Goal: Transaction & Acquisition: Book appointment/travel/reservation

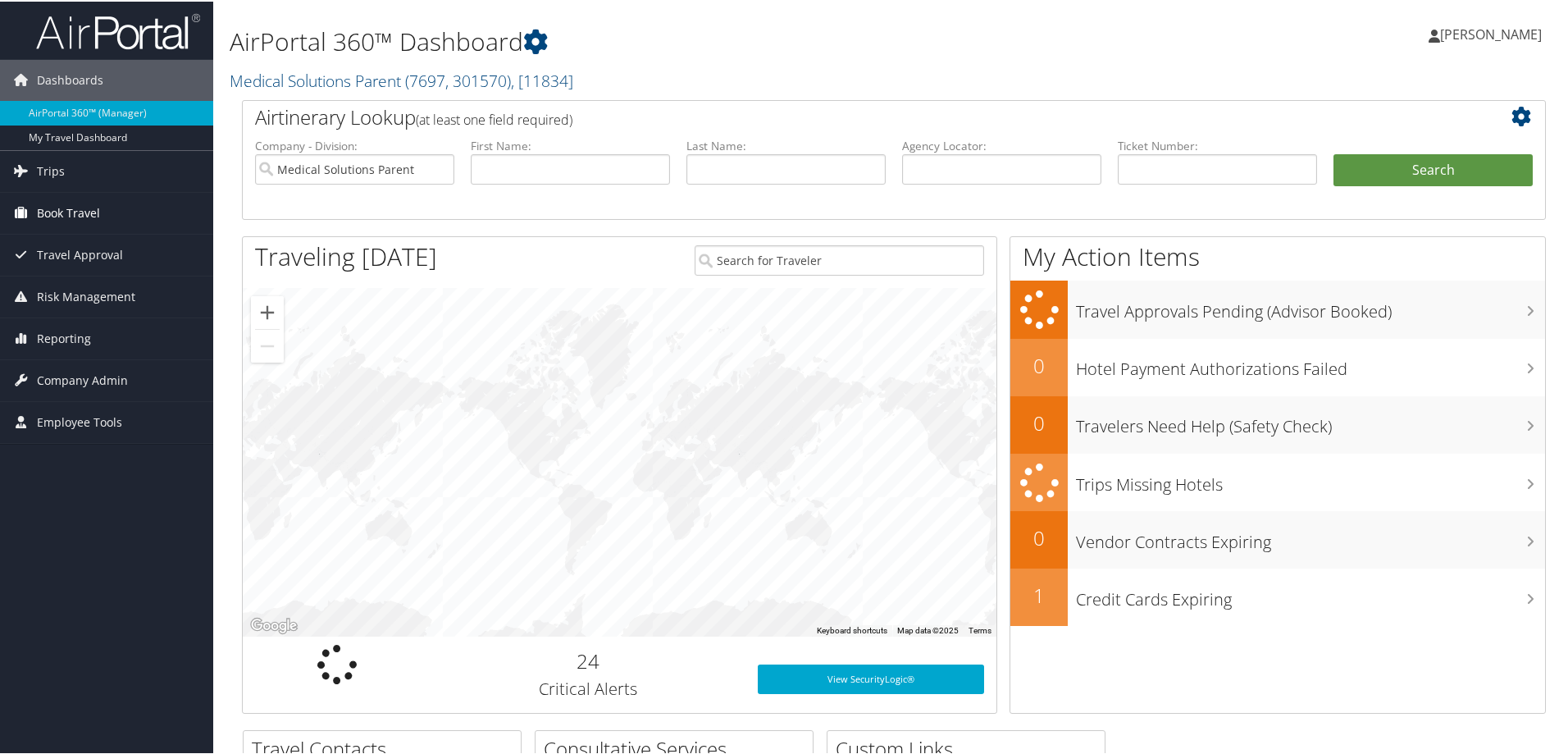
click at [65, 210] on span "Book Travel" at bounding box center [69, 211] width 64 height 41
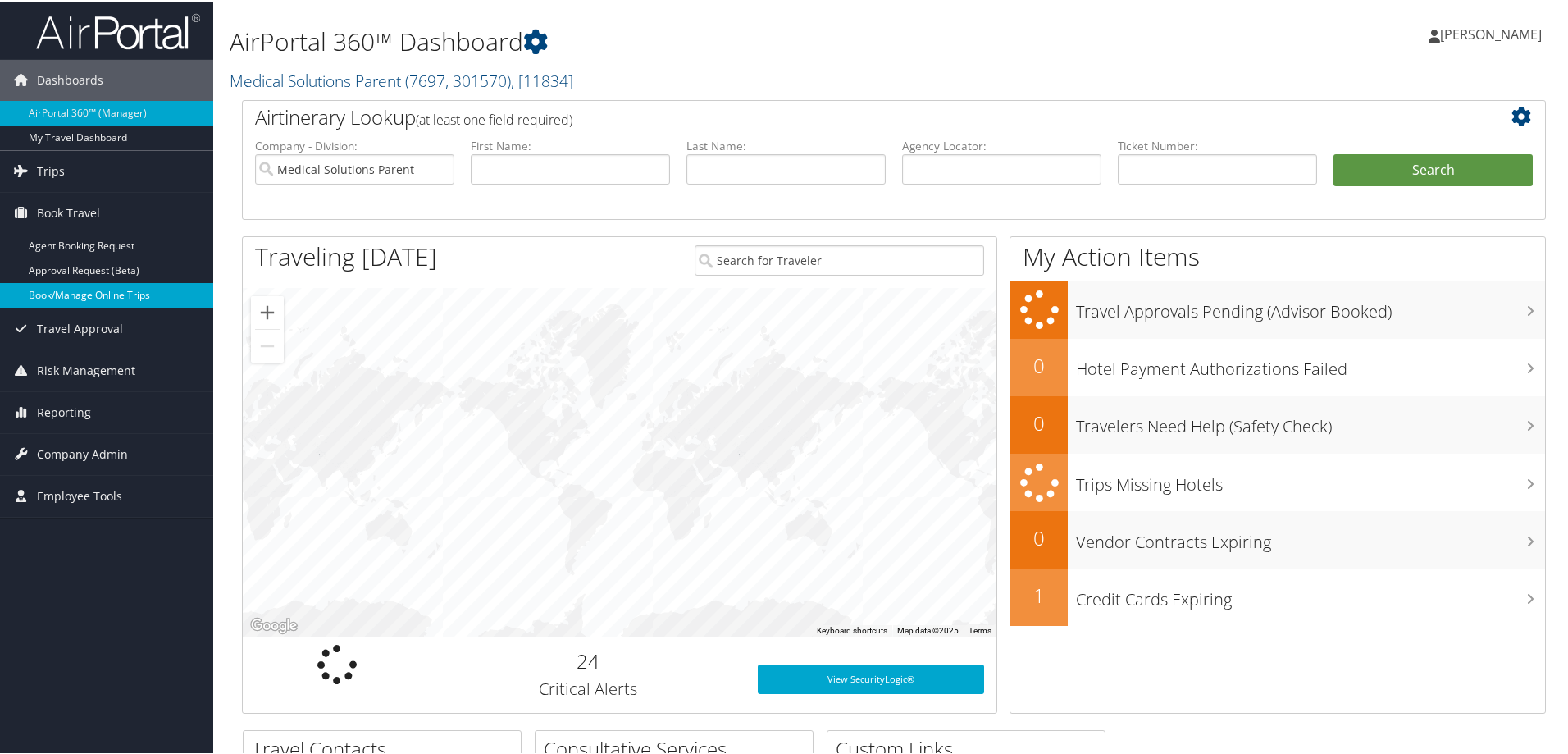
click at [62, 299] on link "Book/Manage Online Trips" at bounding box center [106, 293] width 213 height 25
